Goal: Transaction & Acquisition: Purchase product/service

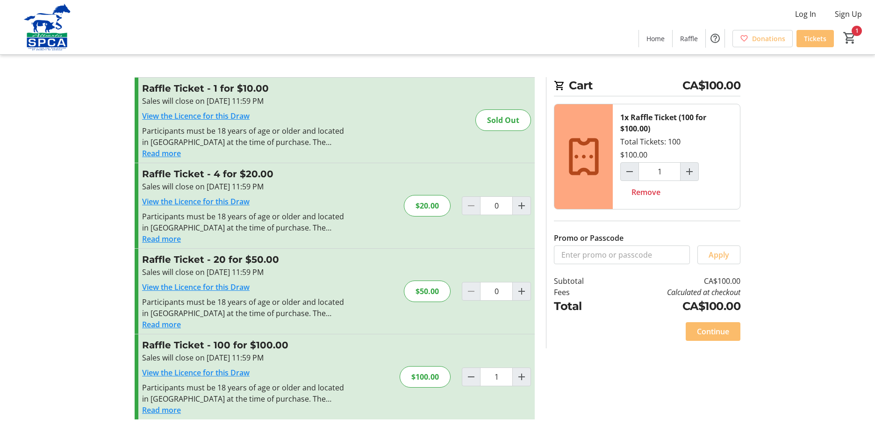
click at [173, 412] on button "Read more" at bounding box center [161, 409] width 39 height 11
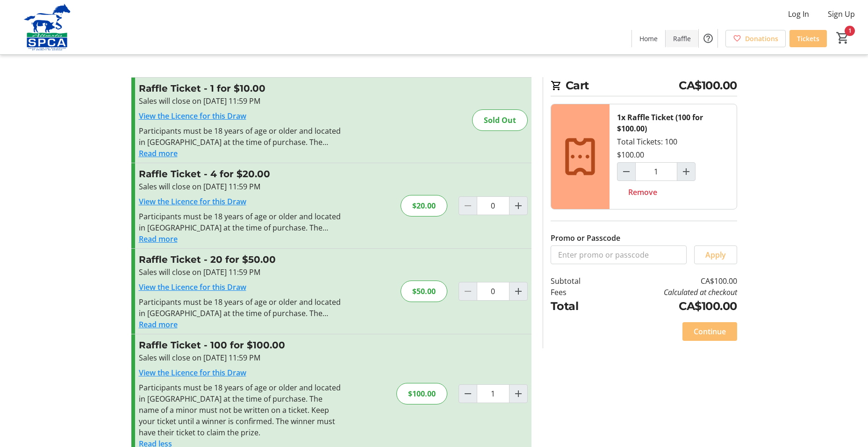
click at [685, 43] on span "Raffle" at bounding box center [682, 39] width 18 height 10
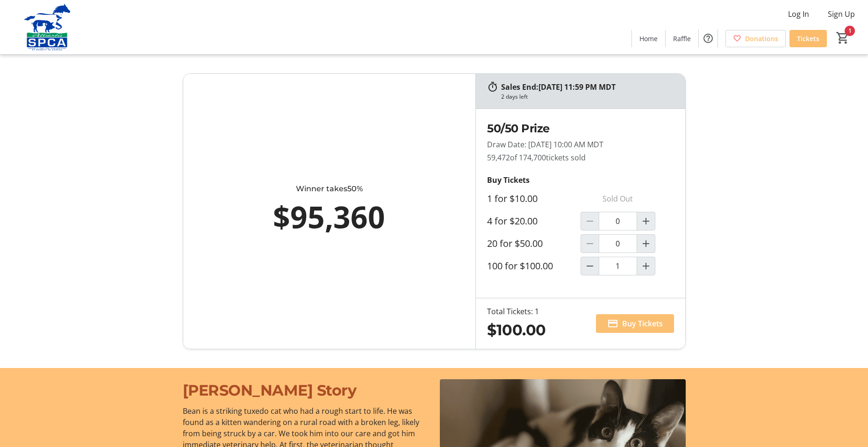
click at [646, 320] on span "Buy Tickets" at bounding box center [642, 323] width 41 height 11
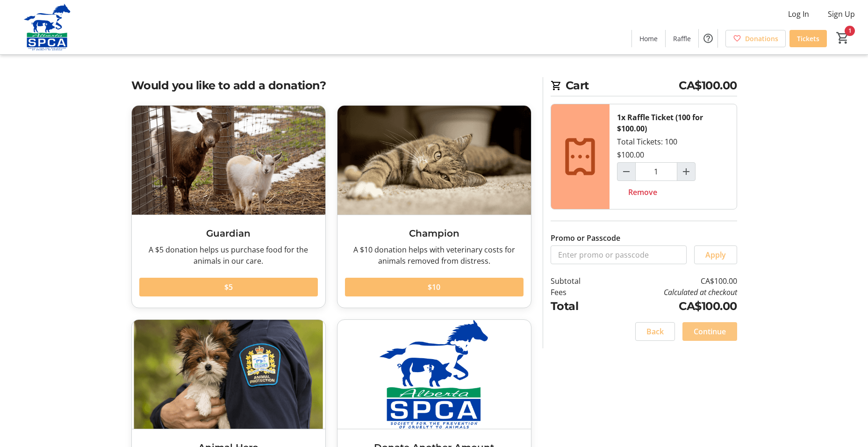
click at [715, 329] on span "Continue" at bounding box center [710, 331] width 32 height 11
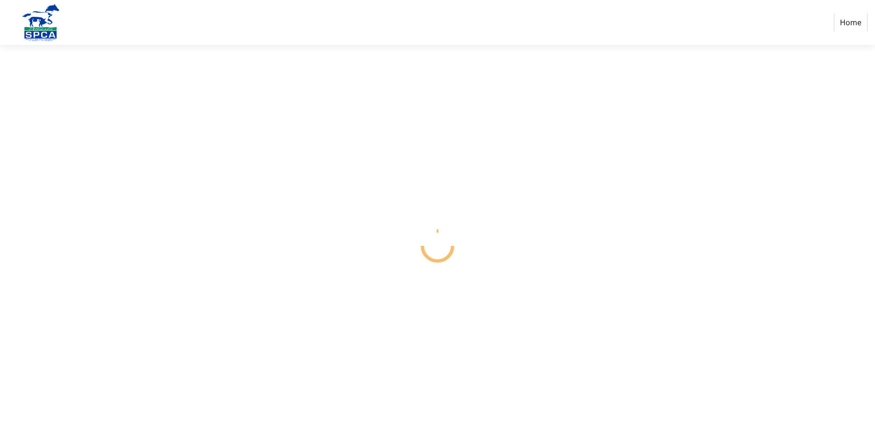
select select "CA"
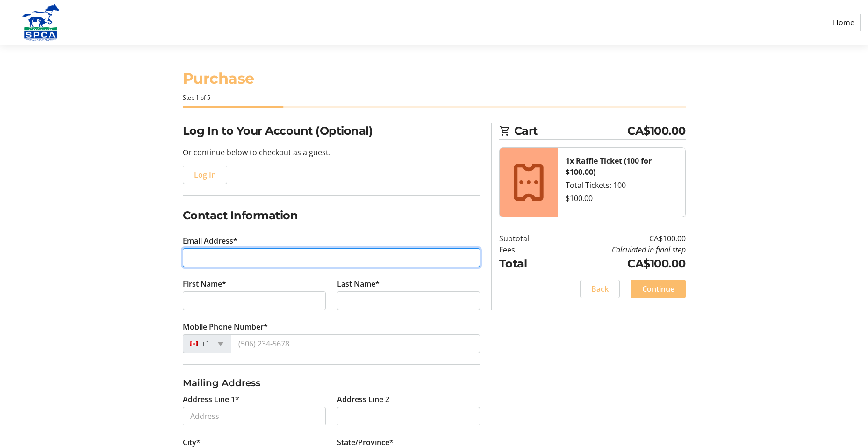
click at [325, 259] on input "Email Address*" at bounding box center [331, 257] width 297 height 19
click at [206, 180] on span "Log In" at bounding box center [205, 174] width 22 height 11
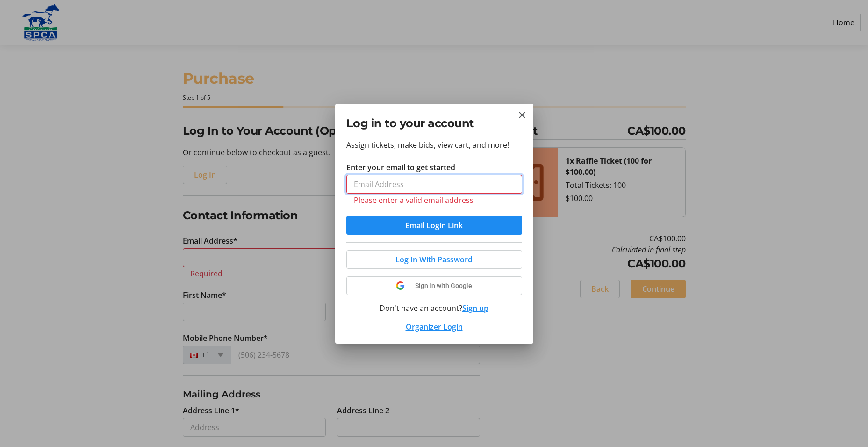
click at [383, 179] on tr-form-field "Enter your email to get started Please enter a valid email address" at bounding box center [434, 189] width 176 height 54
click at [383, 183] on input "Enter your email to get started" at bounding box center [434, 184] width 176 height 19
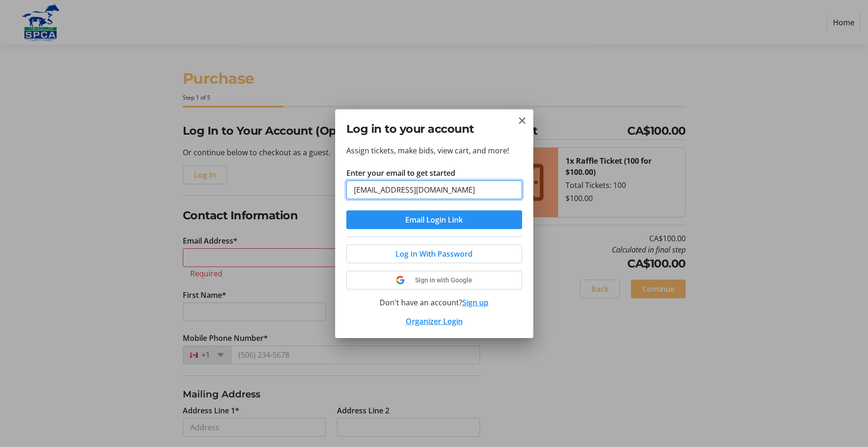
type input "[EMAIL_ADDRESS][DOMAIN_NAME]"
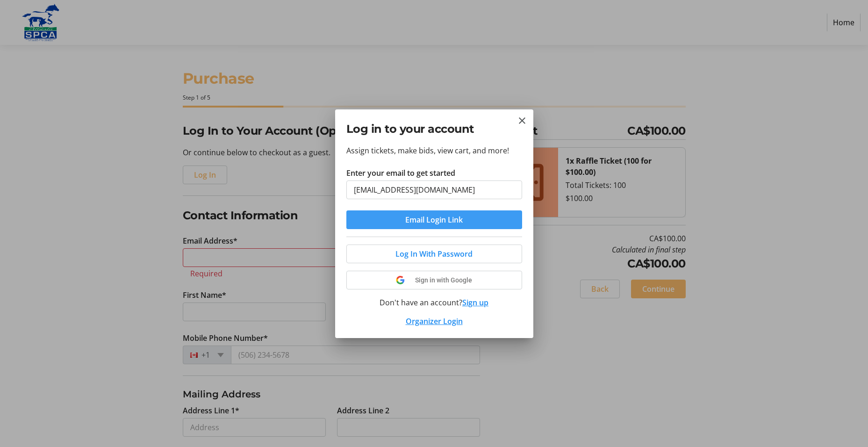
click at [421, 217] on span "Email Login Link" at bounding box center [434, 219] width 58 height 11
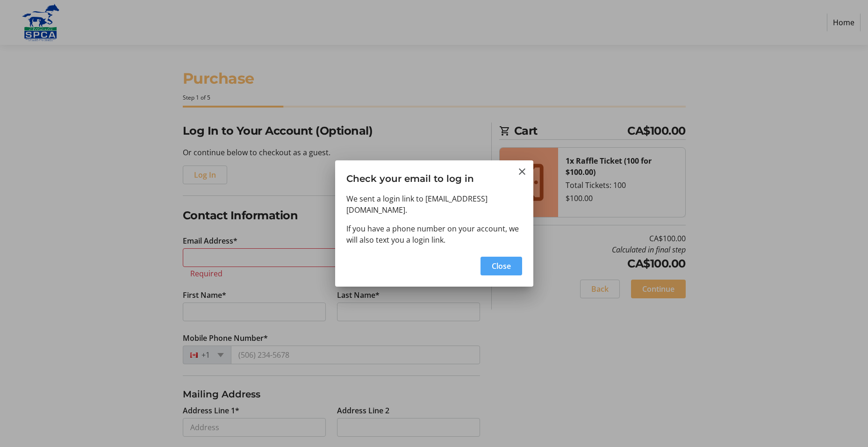
click at [492, 265] on span "Close" at bounding box center [501, 265] width 19 height 11
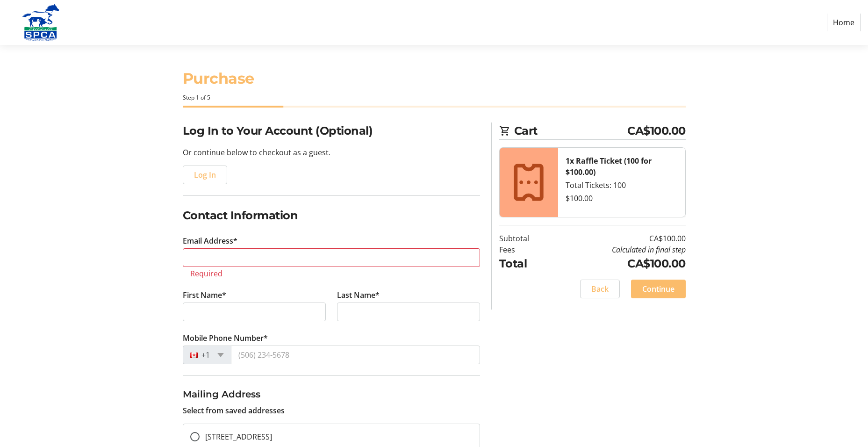
type input "[EMAIL_ADDRESS][DOMAIN_NAME]"
type input "[PERSON_NAME]"
type input "Lakkis"
type input "[PHONE_NUMBER]"
radio input "true"
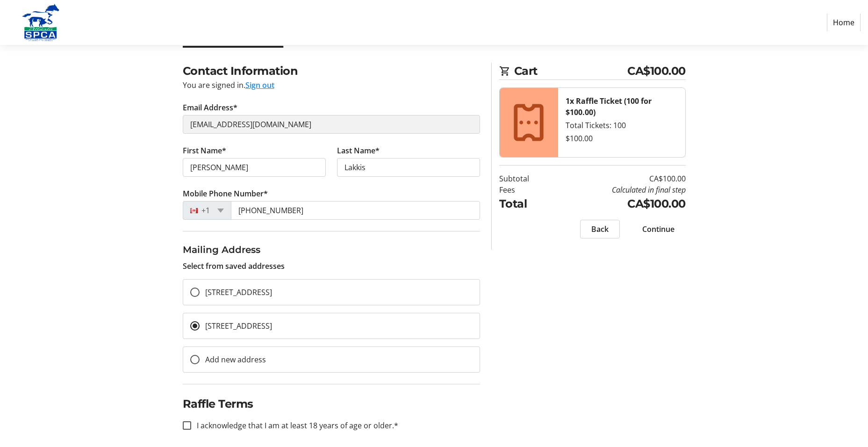
scroll to position [66, 0]
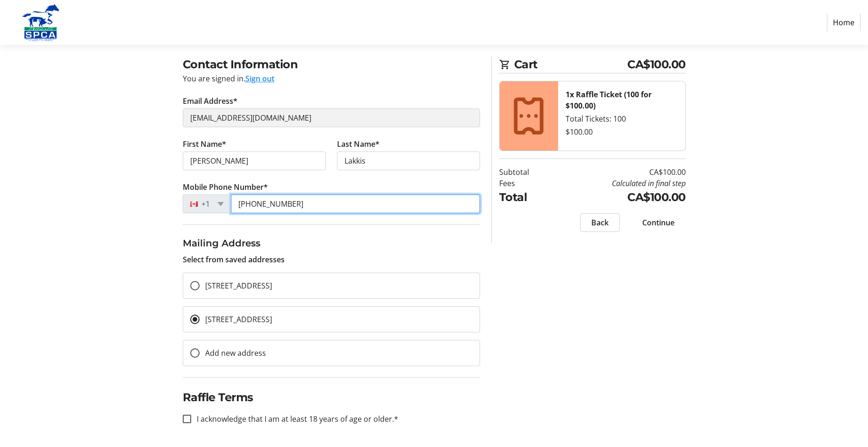
drag, startPoint x: 294, startPoint y: 209, endPoint x: 232, endPoint y: 213, distance: 61.3
click at [219, 209] on div "+1 (403) 493-9099" at bounding box center [331, 203] width 297 height 19
type input "(639) 999-7670"
click at [269, 417] on label "I acknowledge that I am at least 18 years of age or older.*" at bounding box center [294, 418] width 207 height 11
click at [191, 417] on input "I acknowledge that I am at least 18 years of age or older.*" at bounding box center [187, 419] width 8 height 8
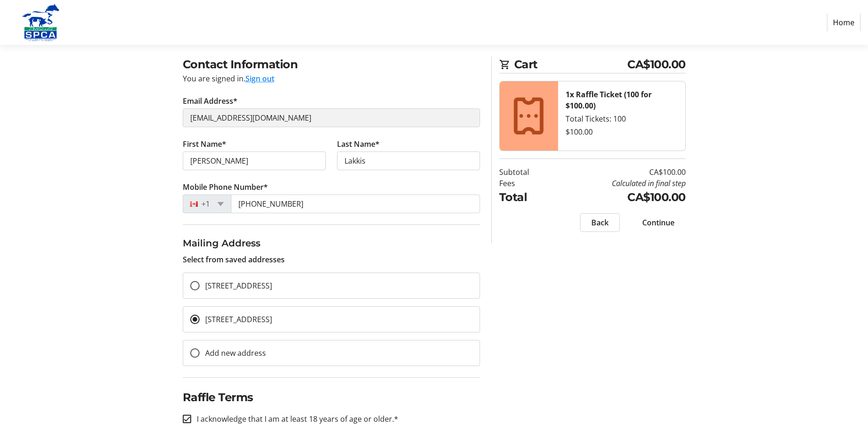
checkbox input "true"
click at [550, 376] on div "Contact Information You are signed in. Sign out Email Address* sari.l.k@hotmail…" at bounding box center [434, 251] width 617 height 391
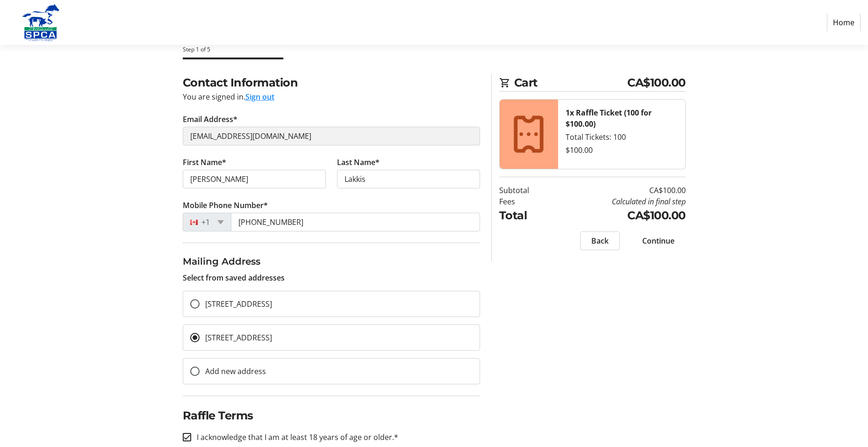
scroll to position [20, 0]
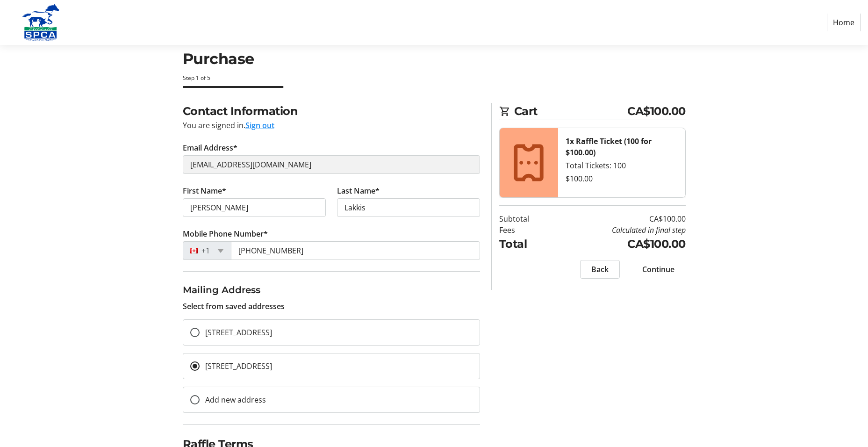
click at [659, 277] on span at bounding box center [658, 269] width 55 height 22
